Goal: Information Seeking & Learning: Learn about a topic

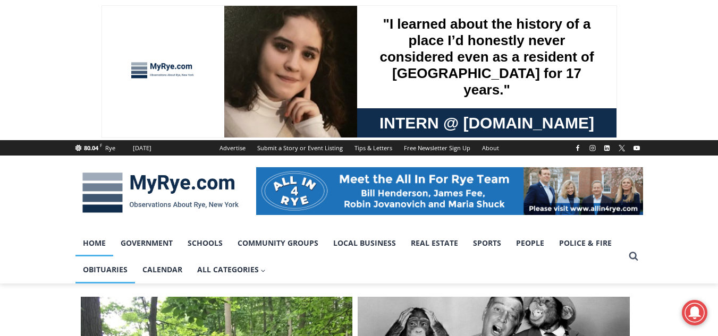
click at [106, 269] on link "Obituaries" at bounding box center [105, 270] width 60 height 27
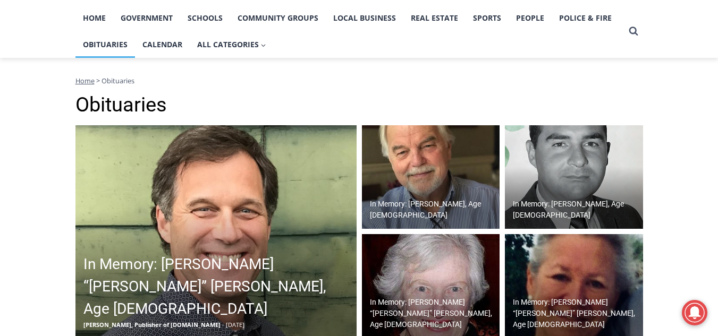
scroll to position [234, 0]
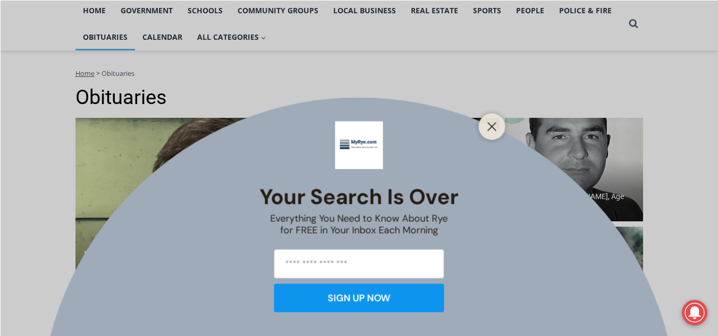
click at [493, 129] on icon "Close" at bounding box center [492, 127] width 10 height 10
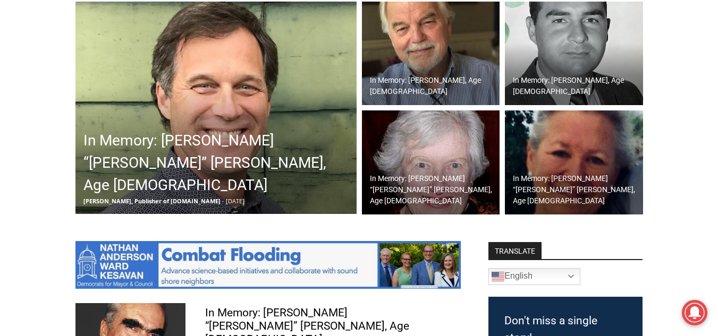
scroll to position [276, 0]
